Goal: Task Accomplishment & Management: Use online tool/utility

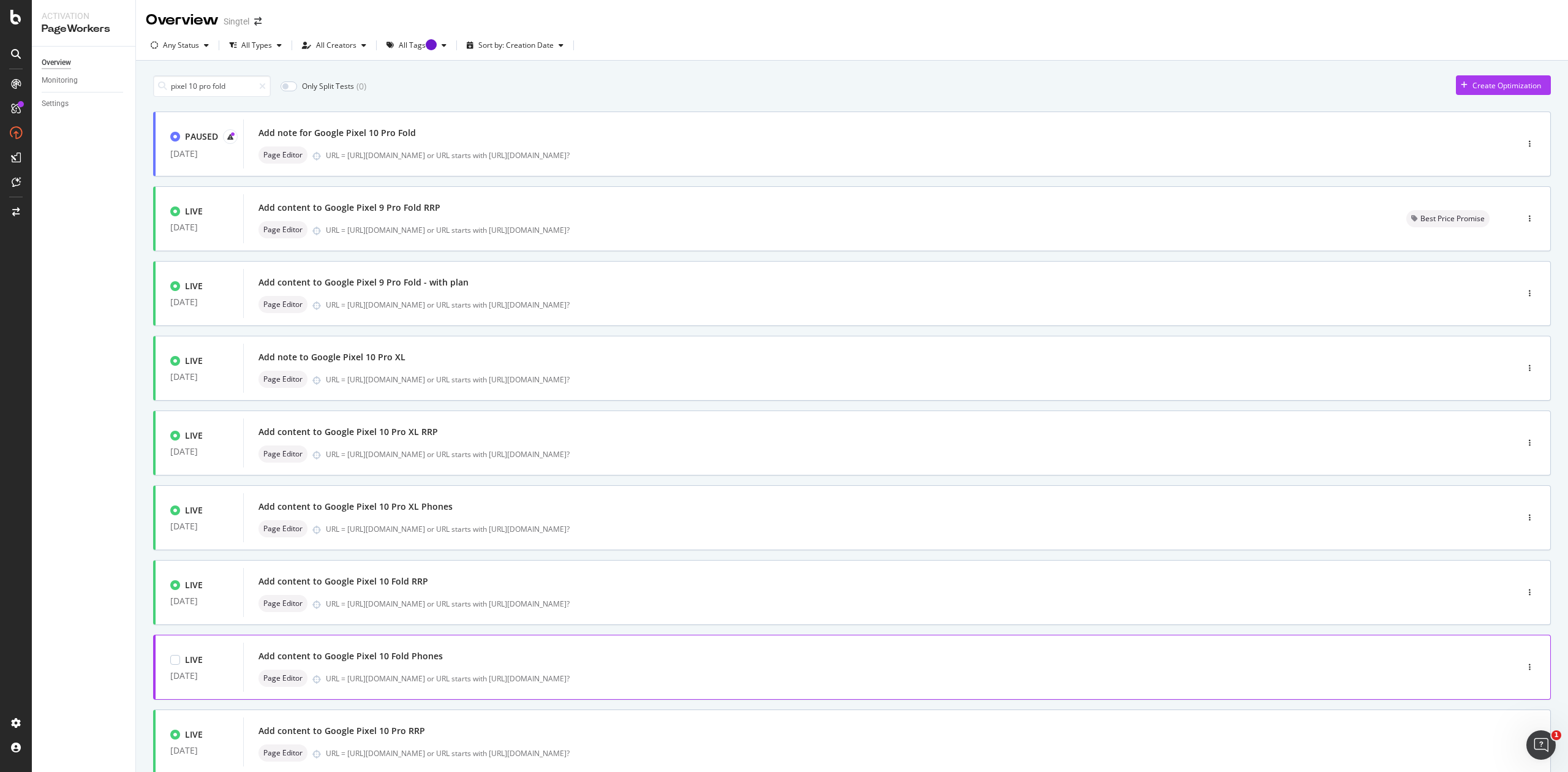
click at [558, 667] on div "Add content to Google Pixel 10 Fold Phones Page Editor URL = [URL][DOMAIN_NAME]…" at bounding box center [862, 667] width 1207 height 39
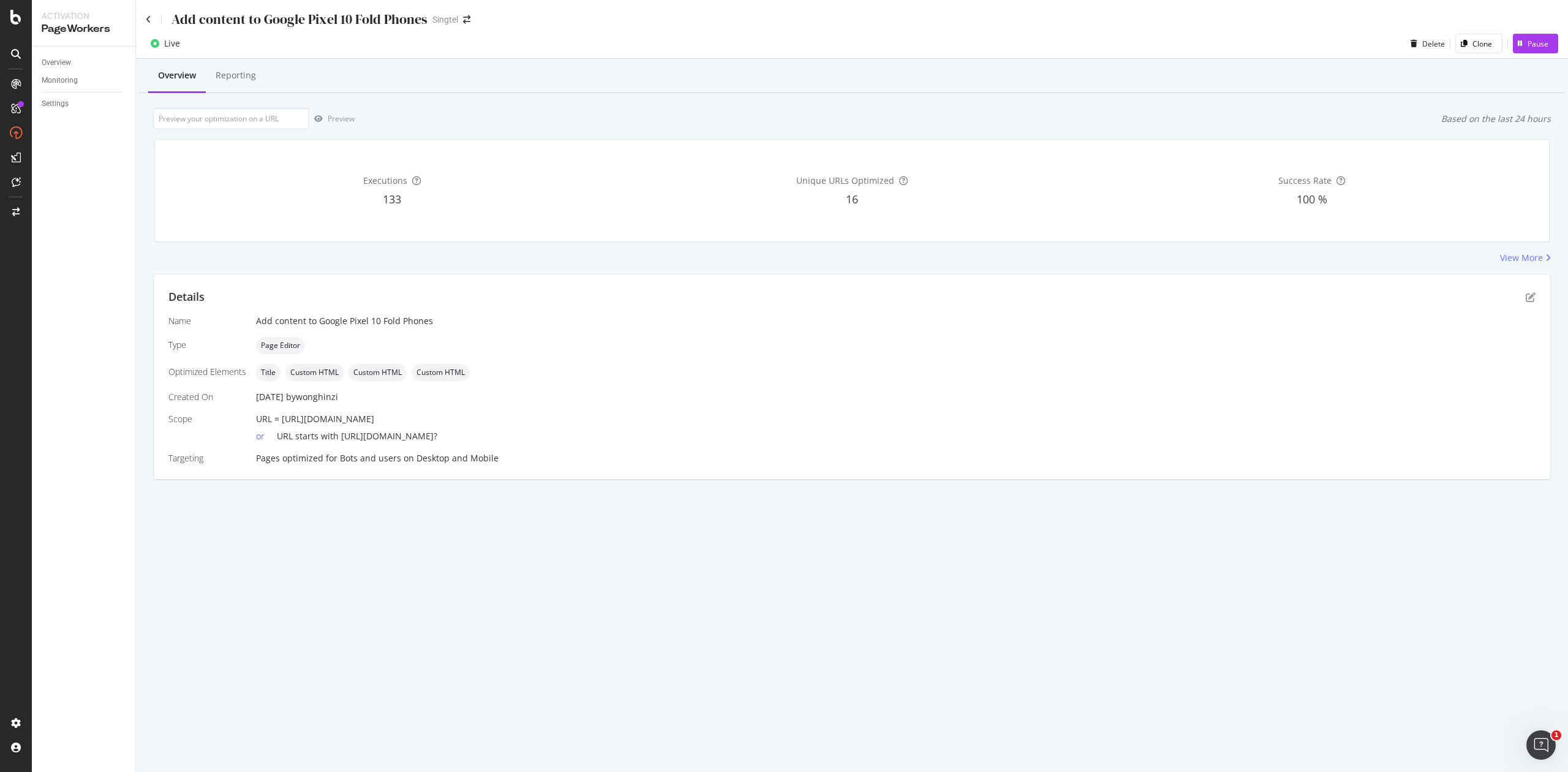
click at [1538, 250] on div "Executions 133 Unique URLs Optimized 16 Success Rate 100 %" at bounding box center [851, 191] width 1410 height 123
click at [1534, 257] on div "View More" at bounding box center [1521, 257] width 43 height 12
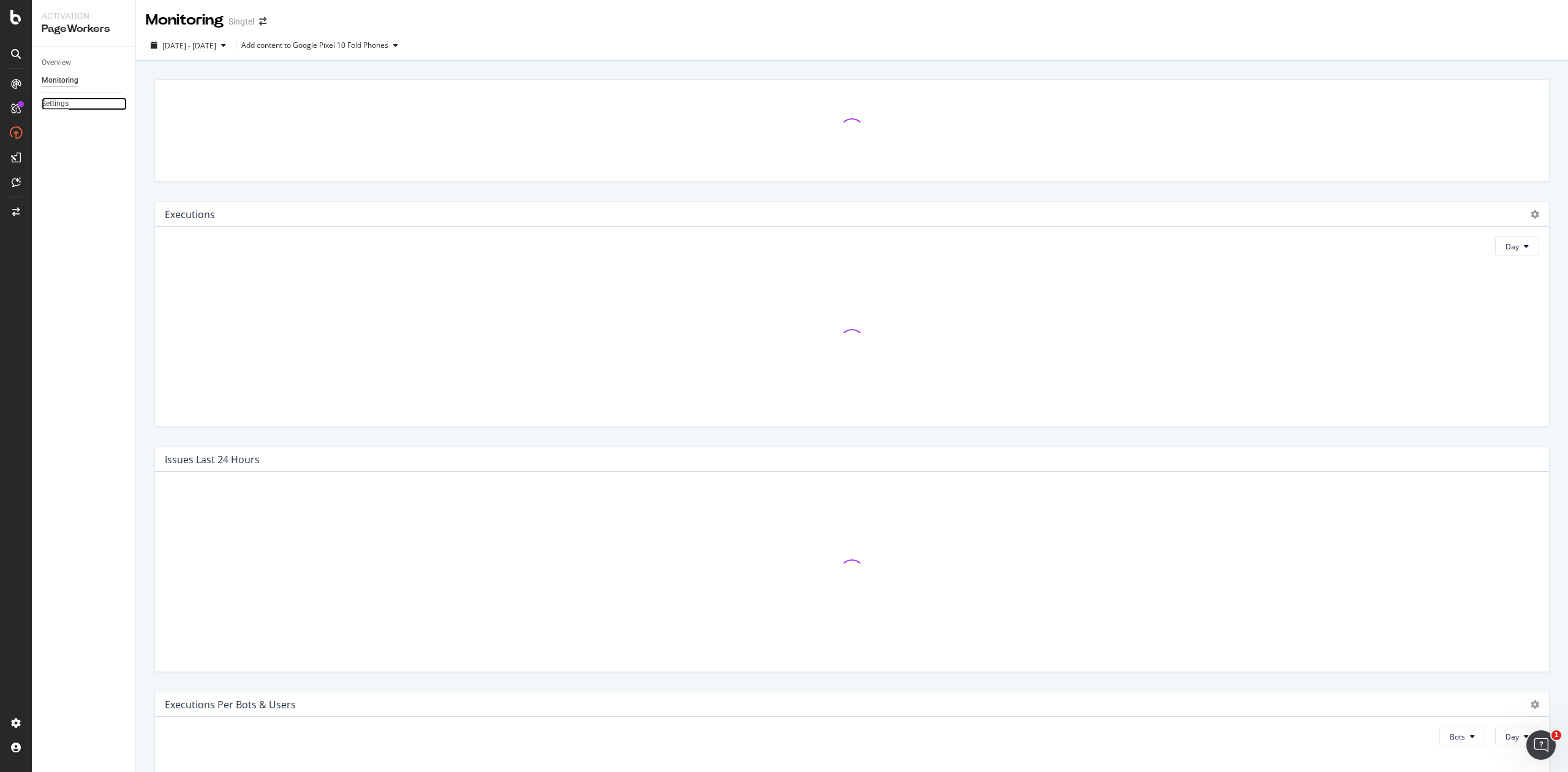
click at [67, 103] on div "Settings" at bounding box center [55, 104] width 27 height 13
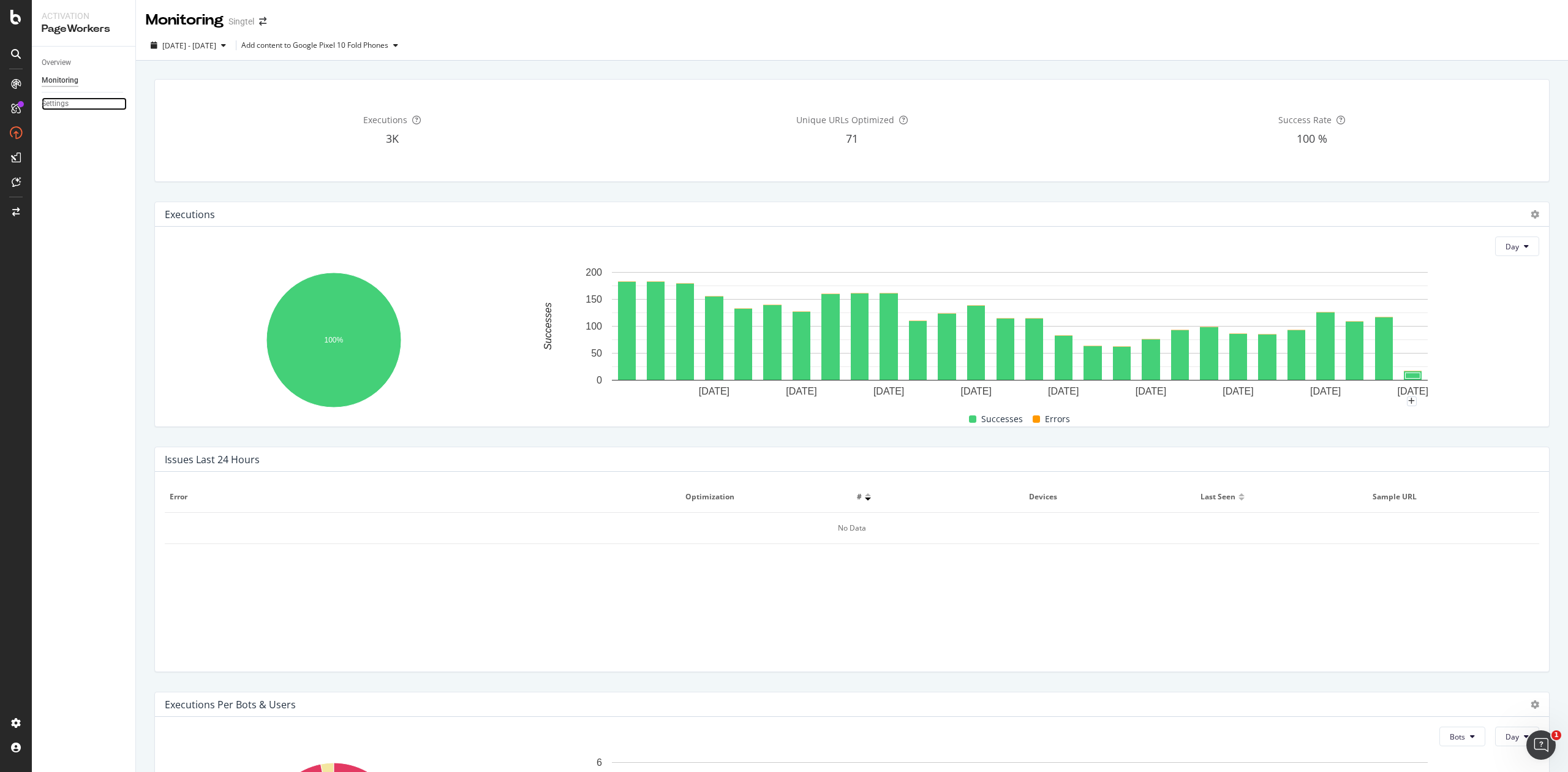
scroll to position [198, 0]
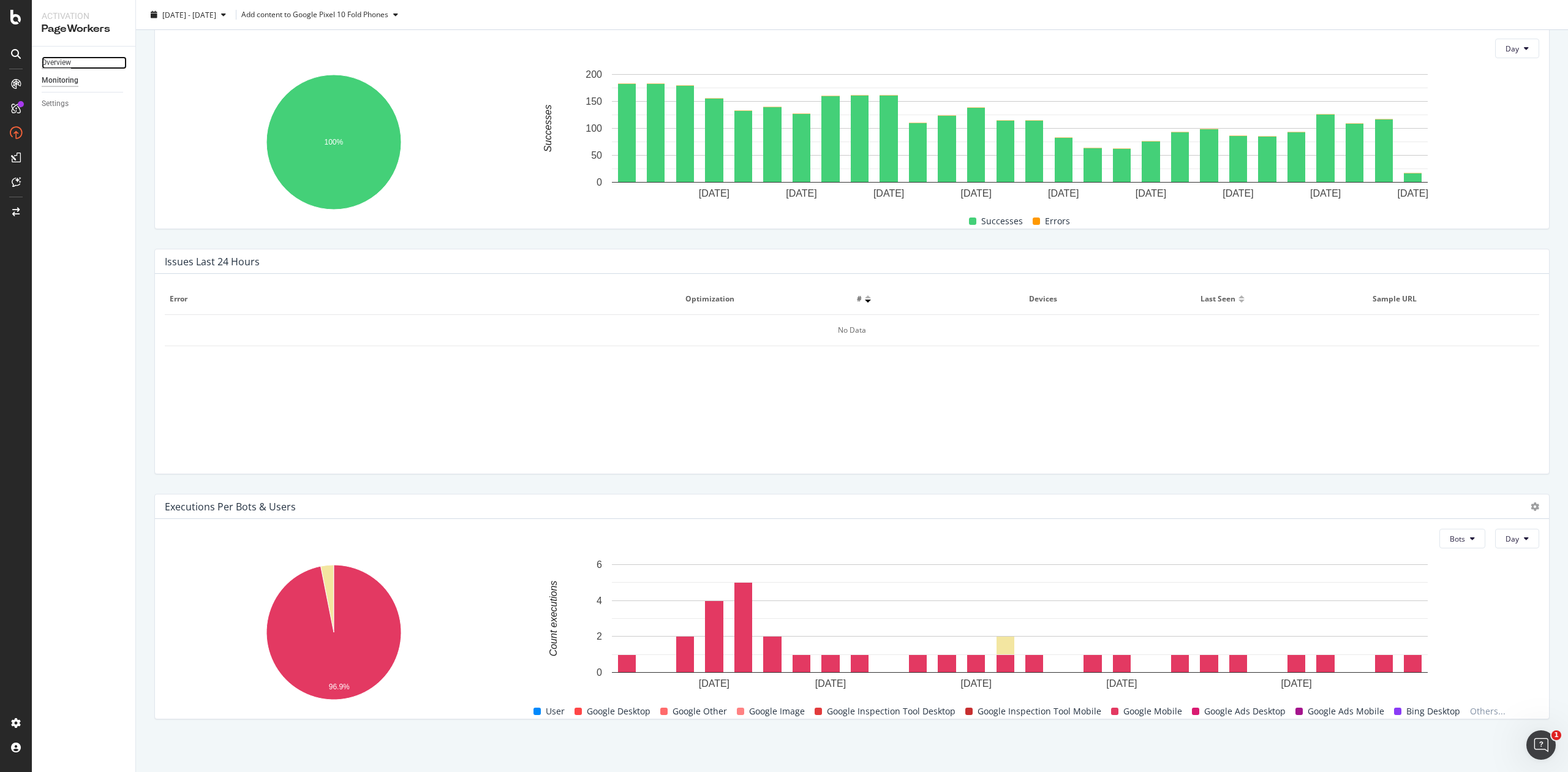
click at [55, 63] on div "Overview" at bounding box center [56, 63] width 29 height 13
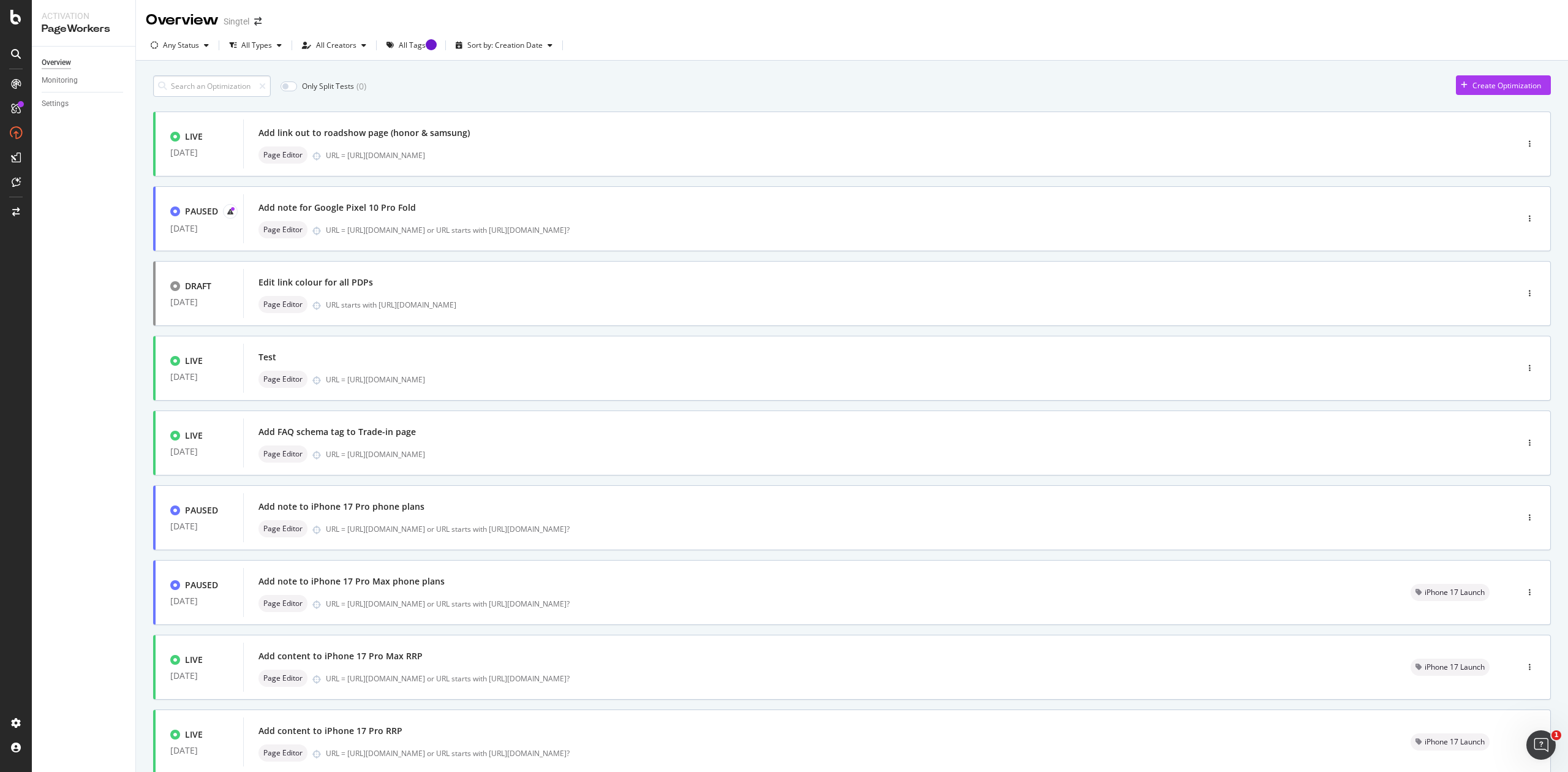
click at [209, 84] on input at bounding box center [212, 86] width 118 height 21
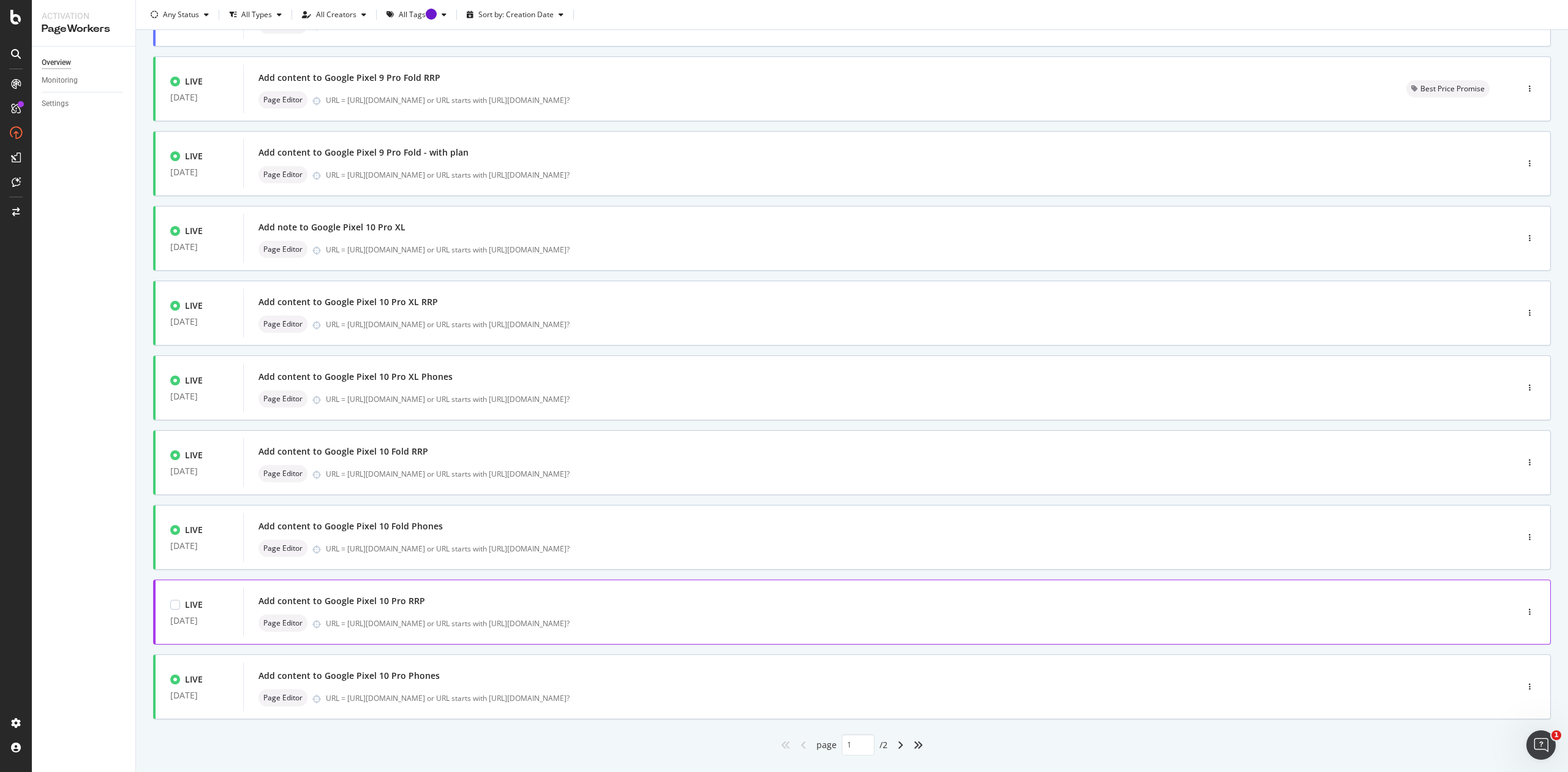
scroll to position [157, 0]
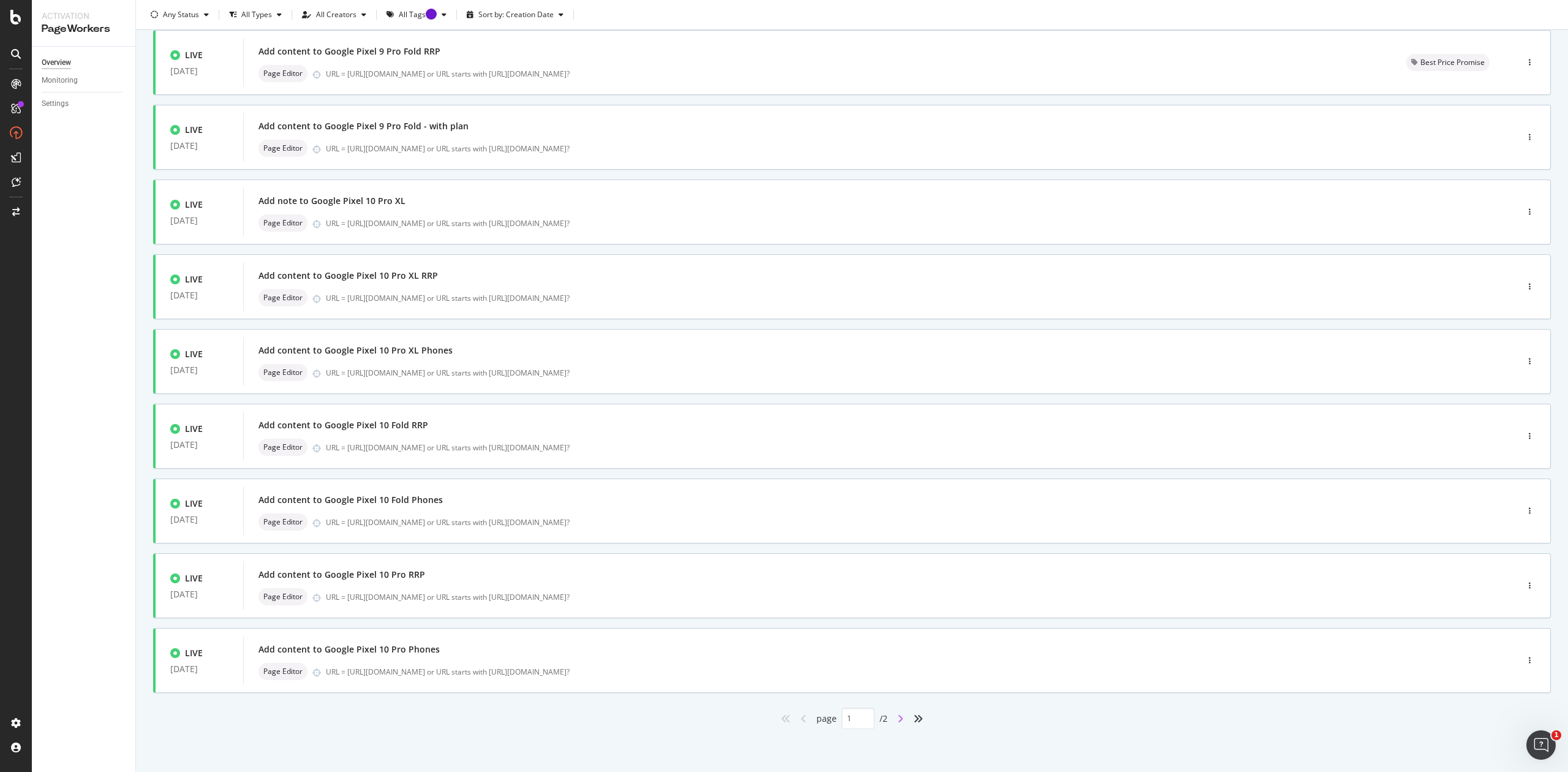
click at [897, 720] on icon "angle-right" at bounding box center [900, 718] width 6 height 10
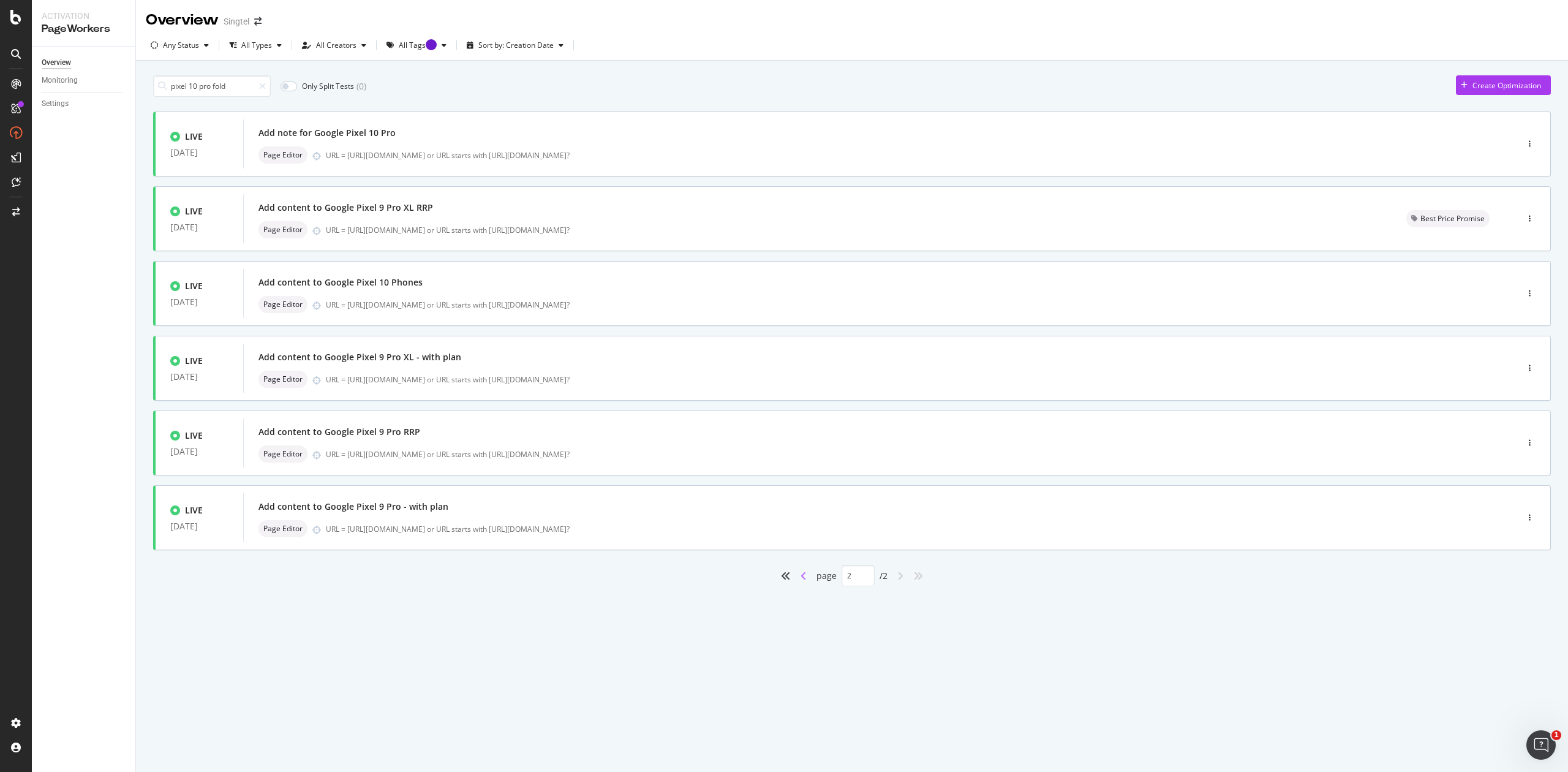
click at [805, 577] on icon "angle-left" at bounding box center [803, 575] width 6 height 10
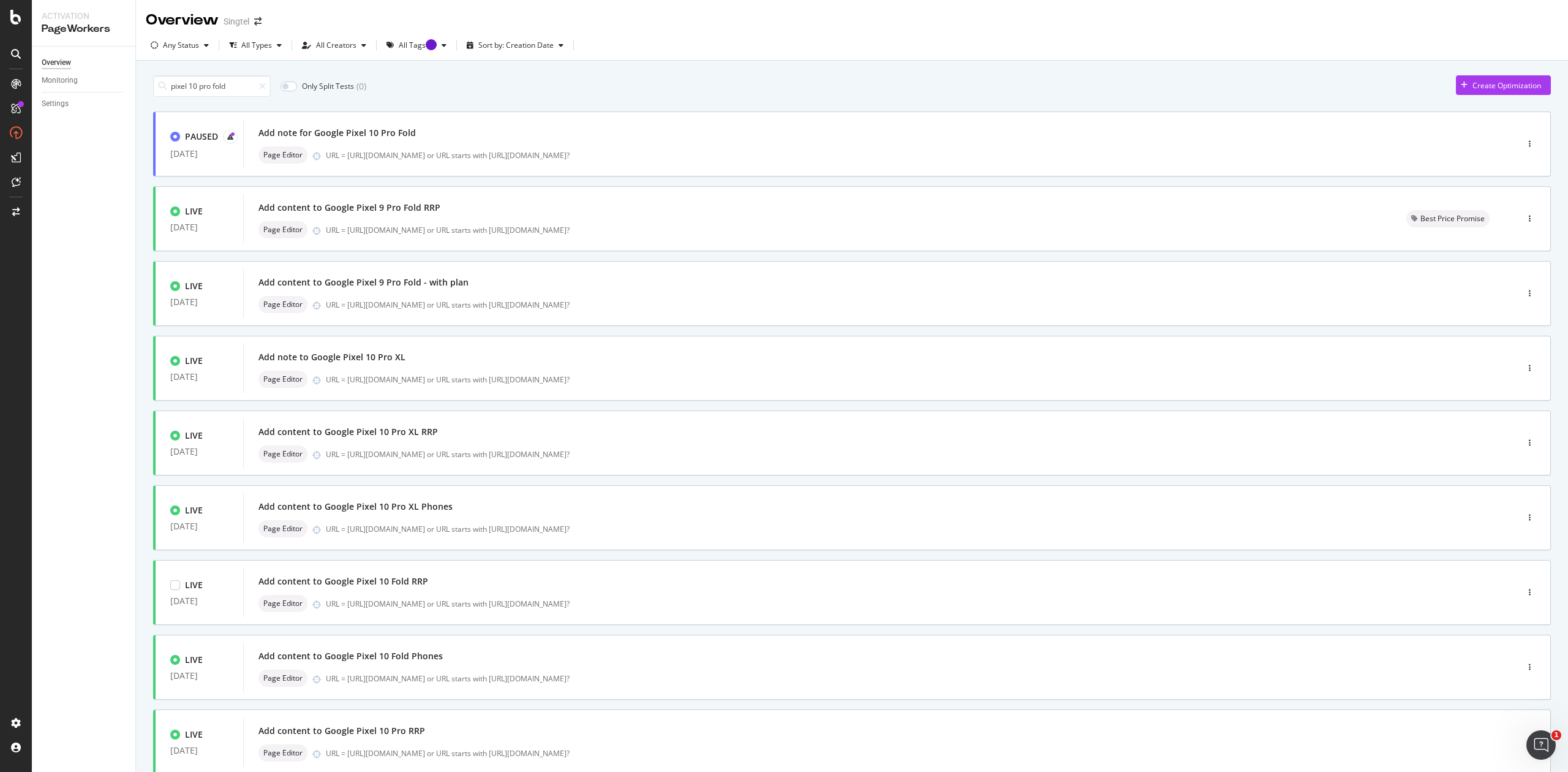
type input "1"
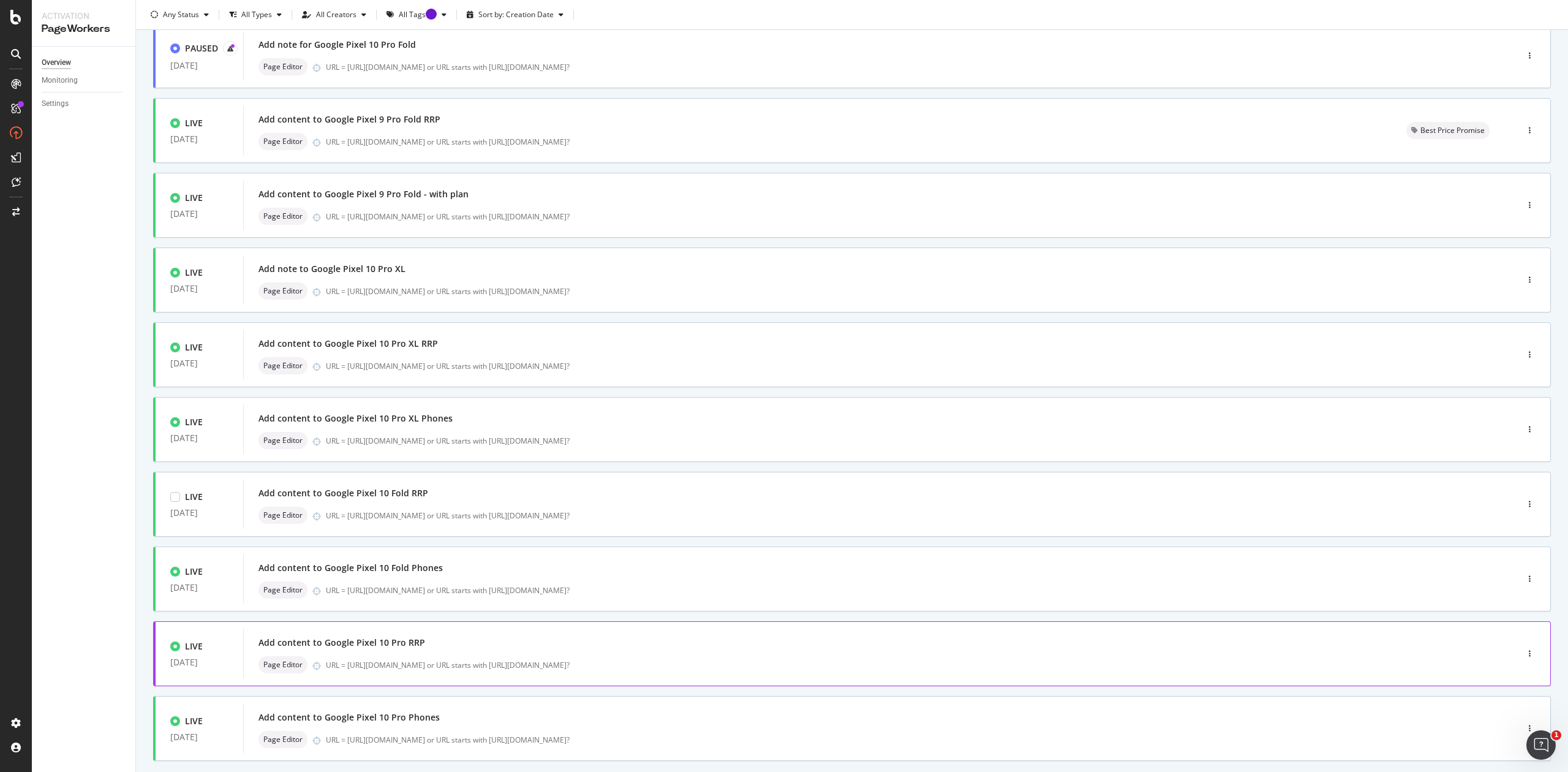
scroll to position [157, 0]
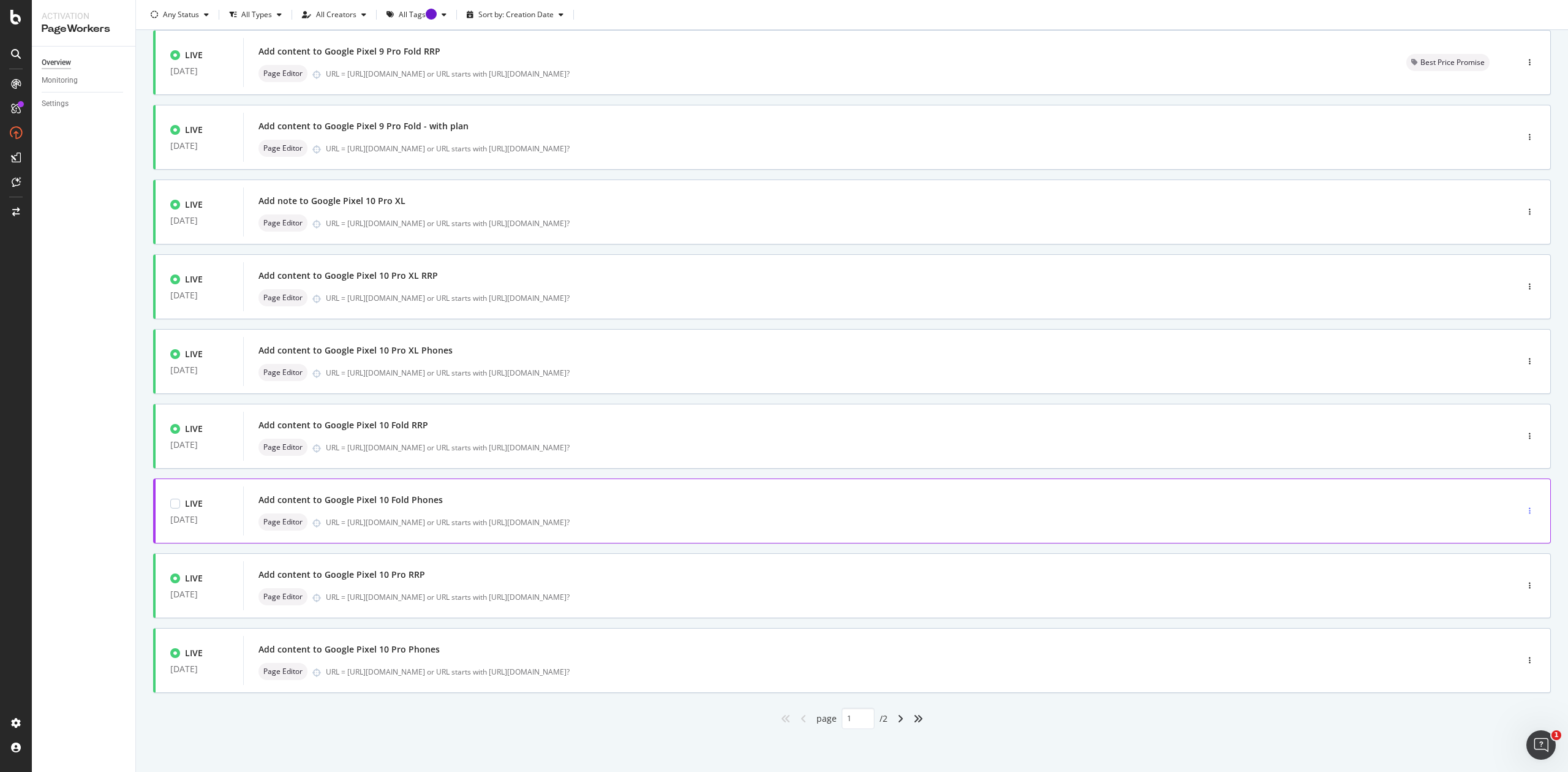
click at [1524, 508] on div "button" at bounding box center [1530, 511] width 12 height 7
click at [1508, 533] on div "Edit" at bounding box center [1496, 535] width 57 height 16
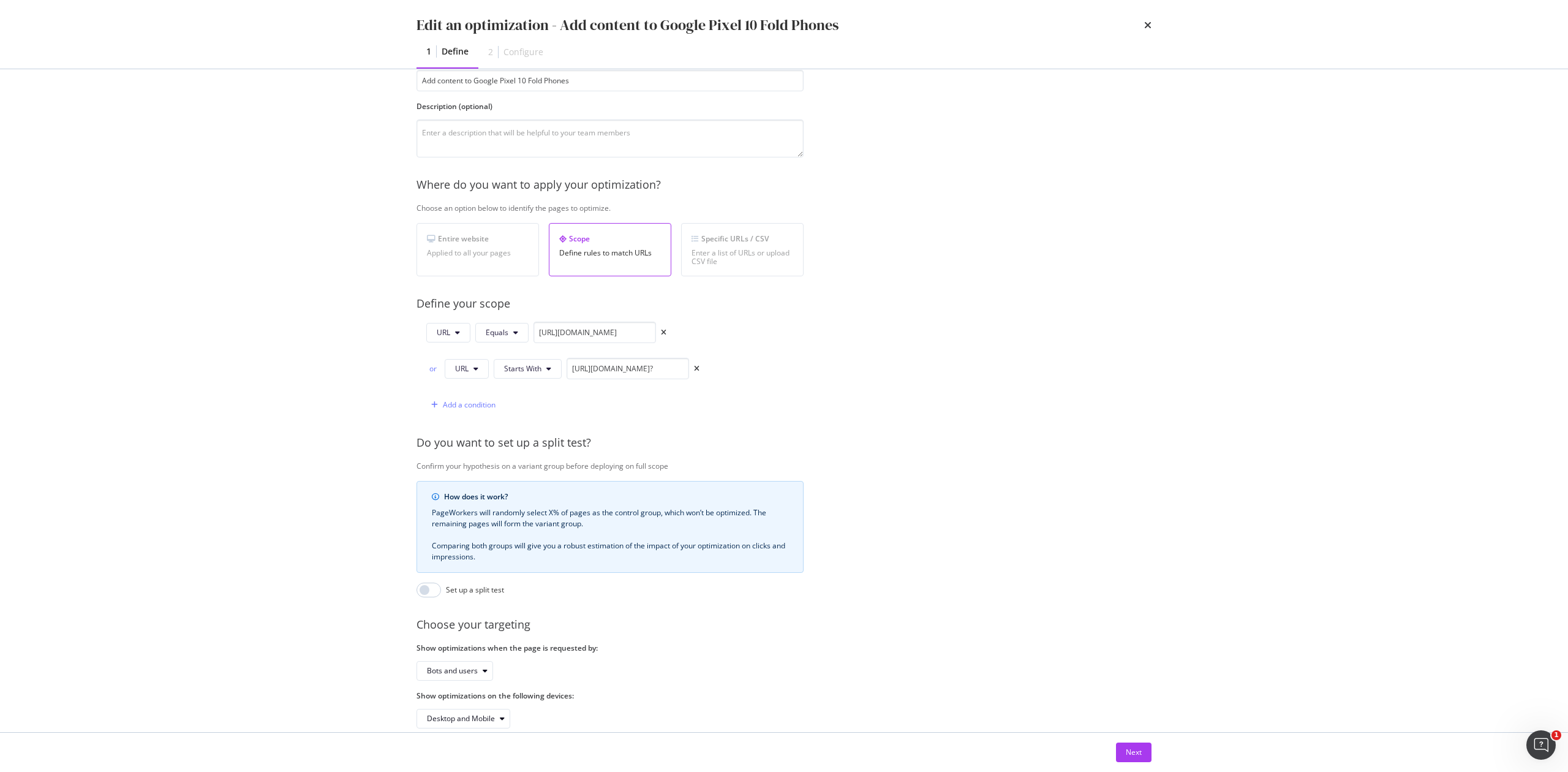
scroll to position [119, 0]
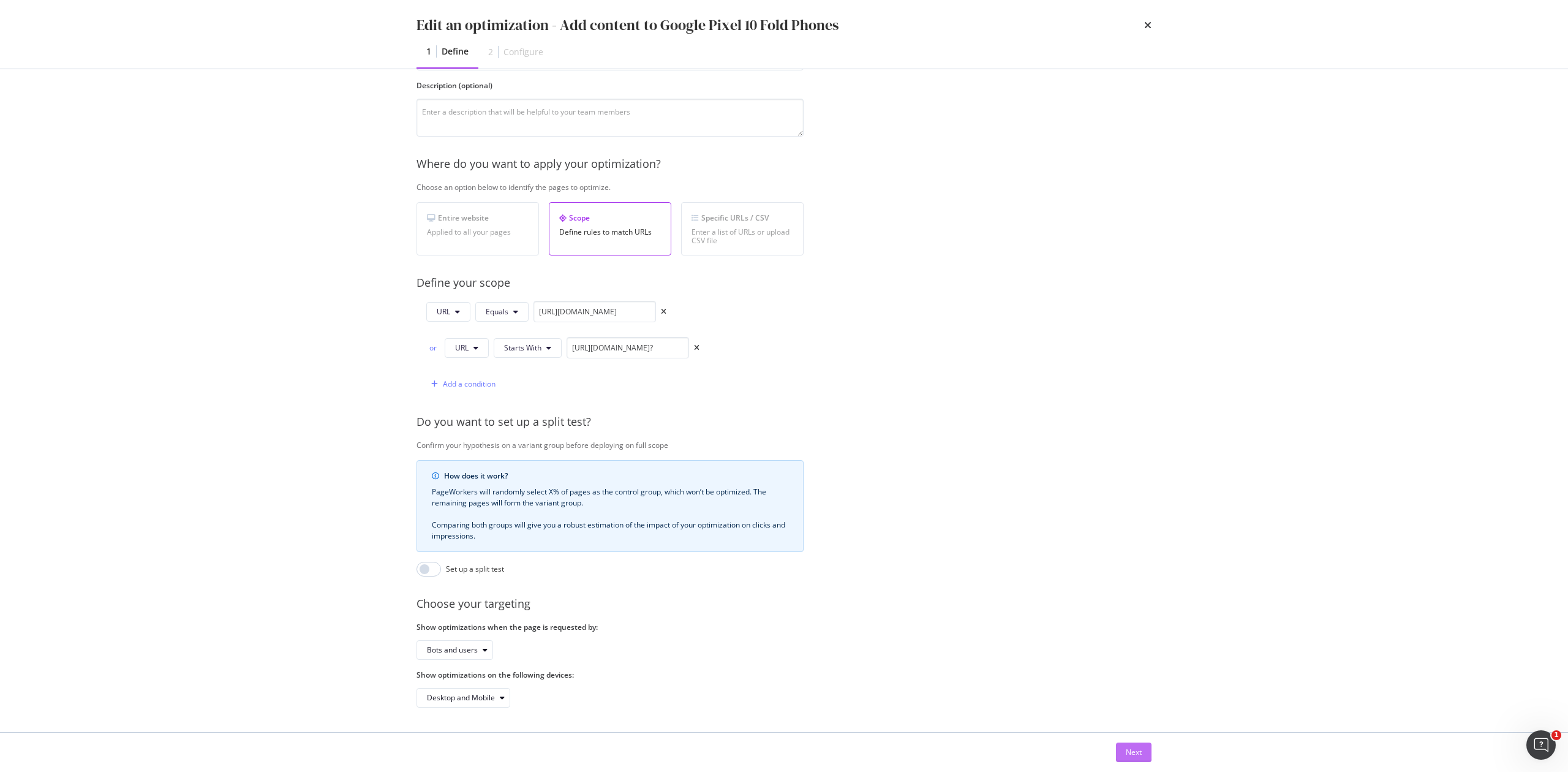
click at [1126, 754] on div "Next" at bounding box center [1134, 752] width 16 height 10
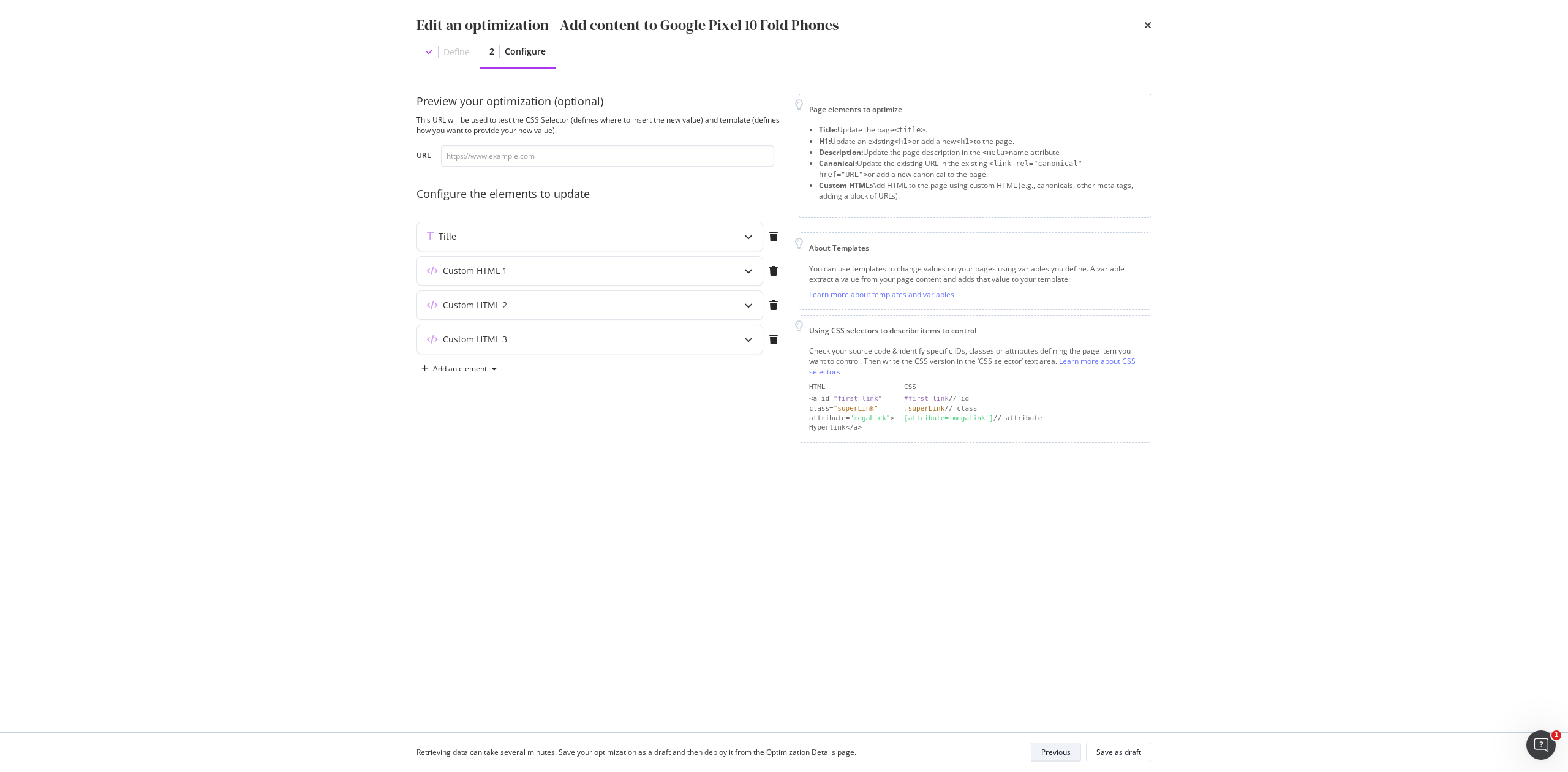
scroll to position [0, 0]
click at [1013, 164] on span "<link rel="canonical" href="URL">" at bounding box center [950, 169] width 263 height 19
